Goal: Navigation & Orientation: Understand site structure

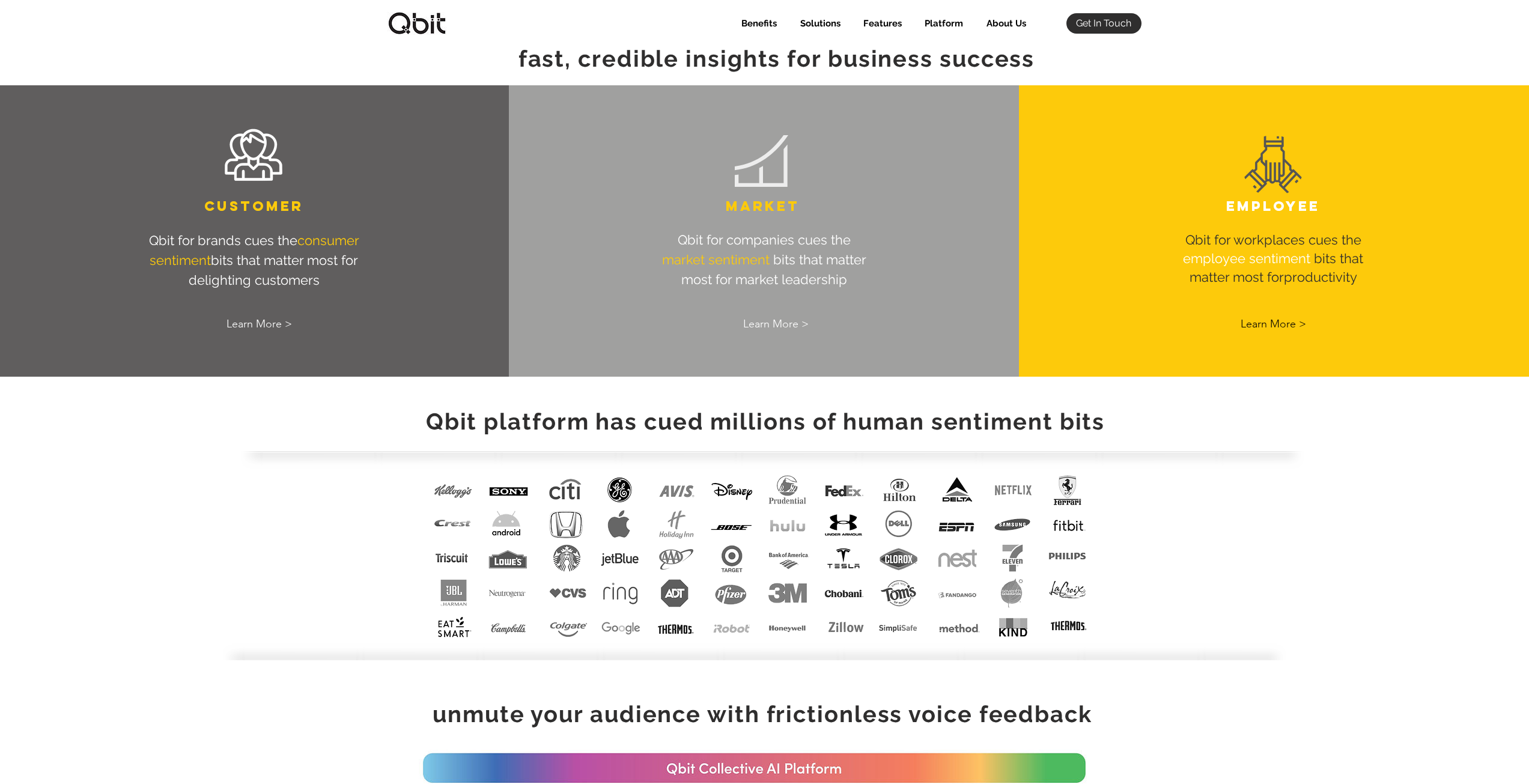
scroll to position [781, 0]
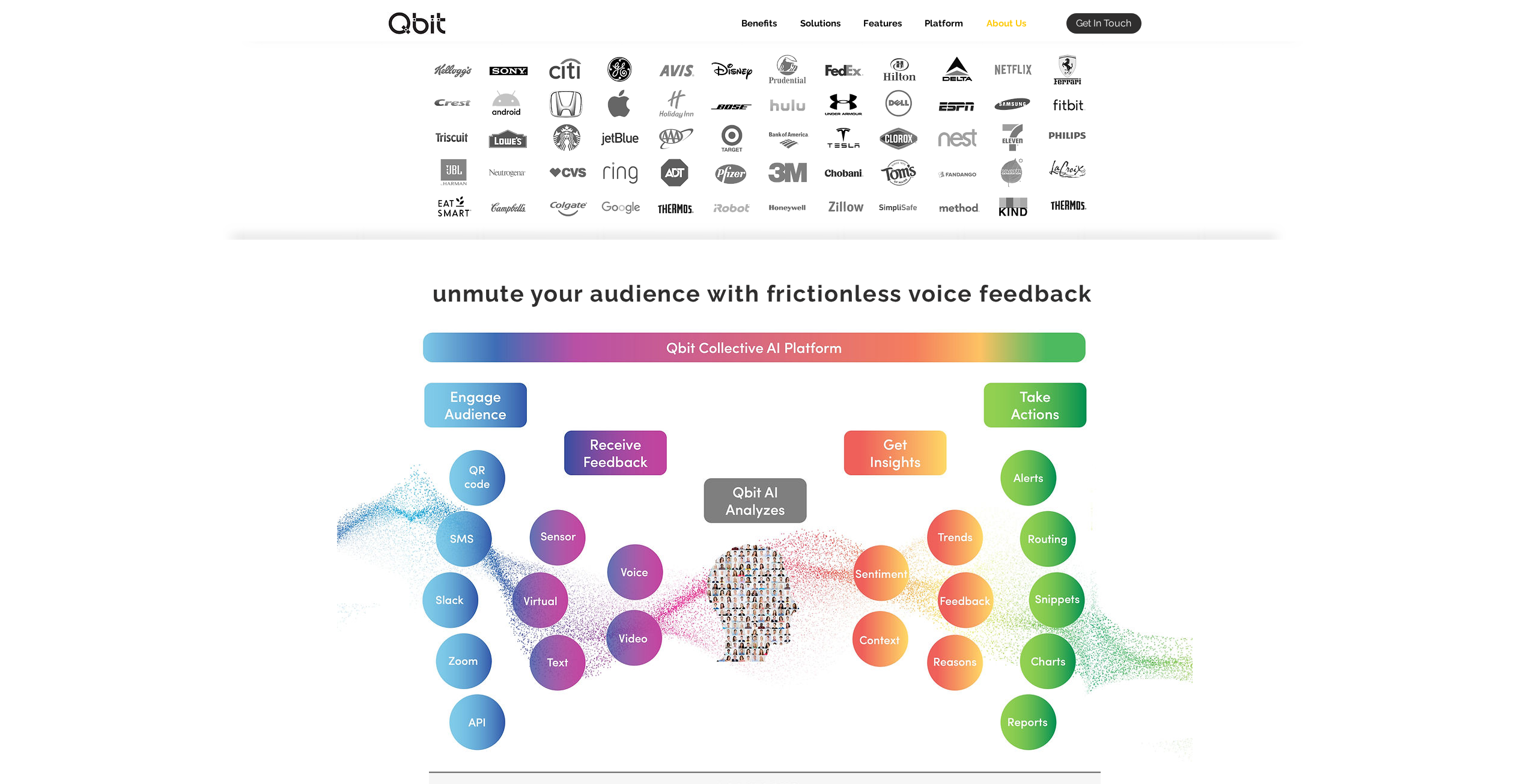
click at [1008, 26] on p "About Us" at bounding box center [1007, 23] width 52 height 21
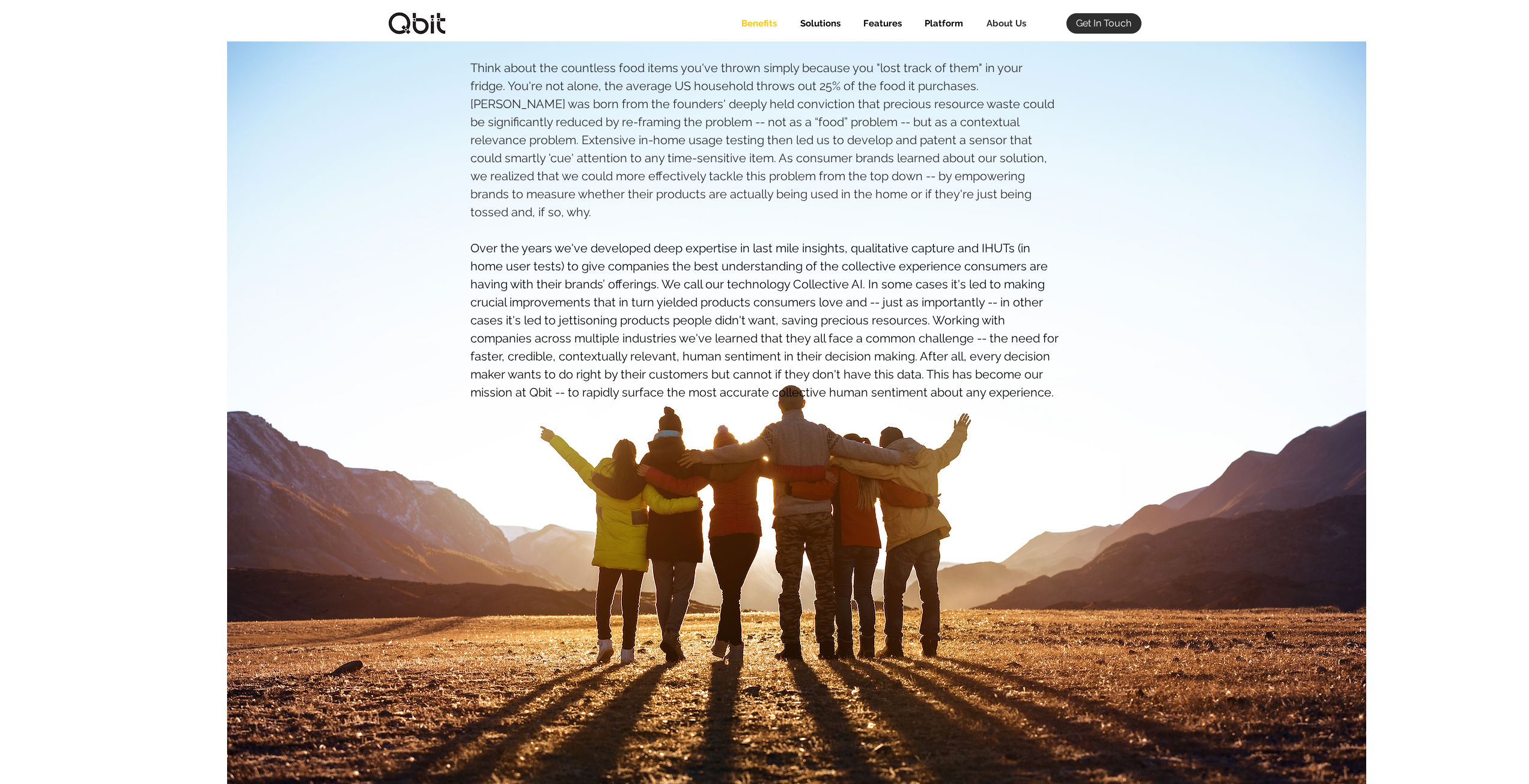
click at [757, 19] on p "Benefits" at bounding box center [758, 23] width 47 height 21
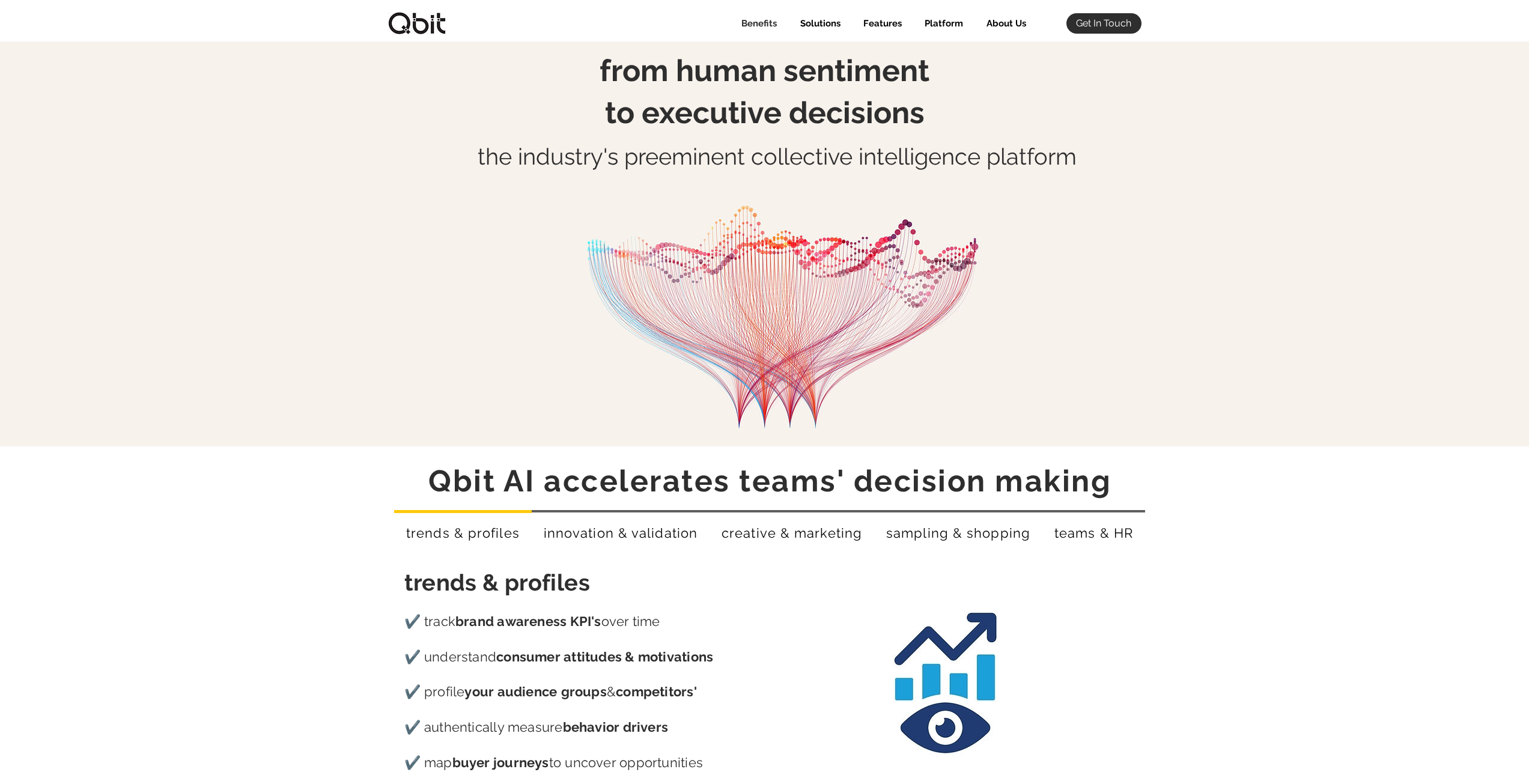
click at [413, 21] on img at bounding box center [417, 23] width 60 height 23
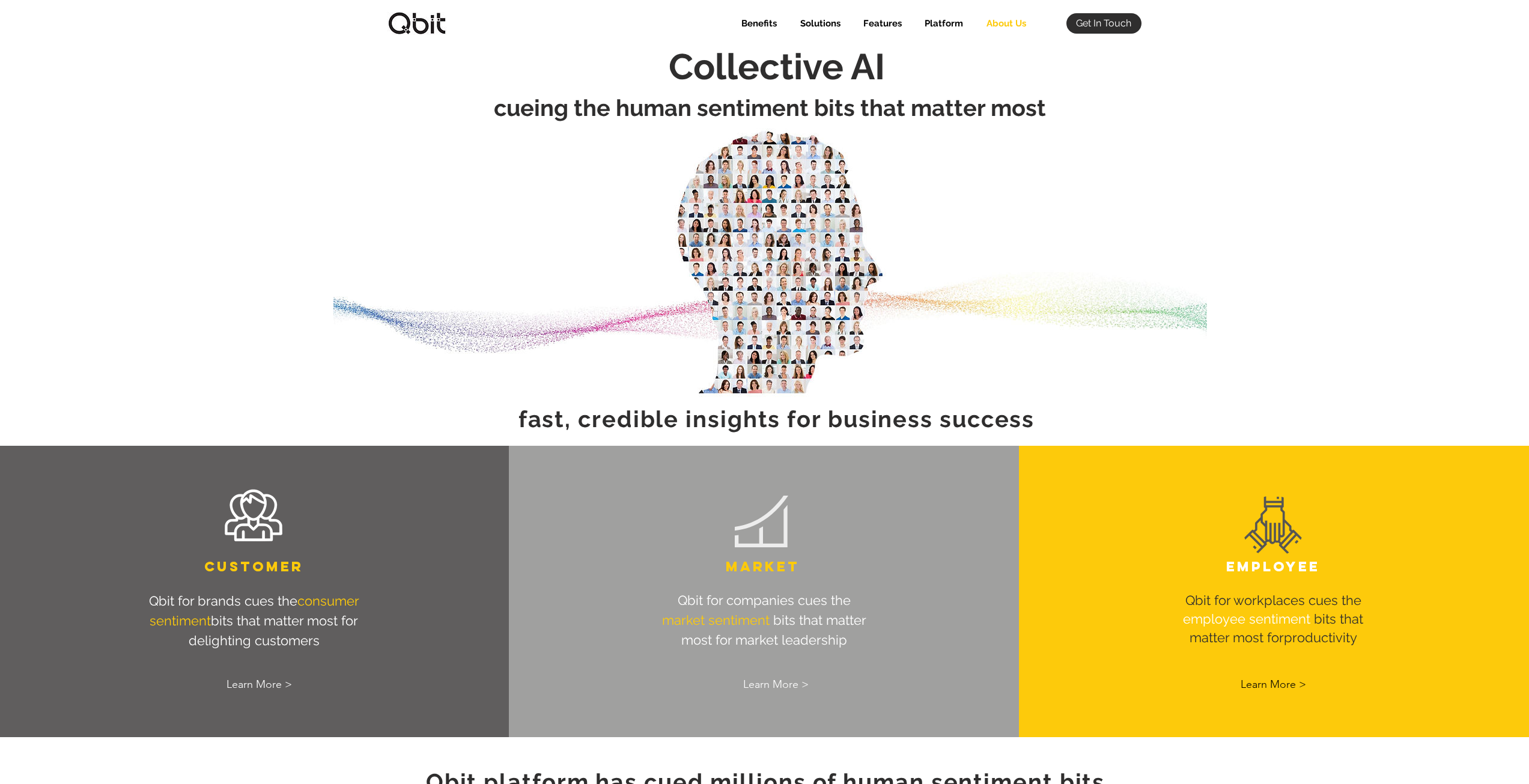
click at [1011, 23] on p "About Us" at bounding box center [1007, 23] width 52 height 21
